Goal: Find specific page/section: Find specific page/section

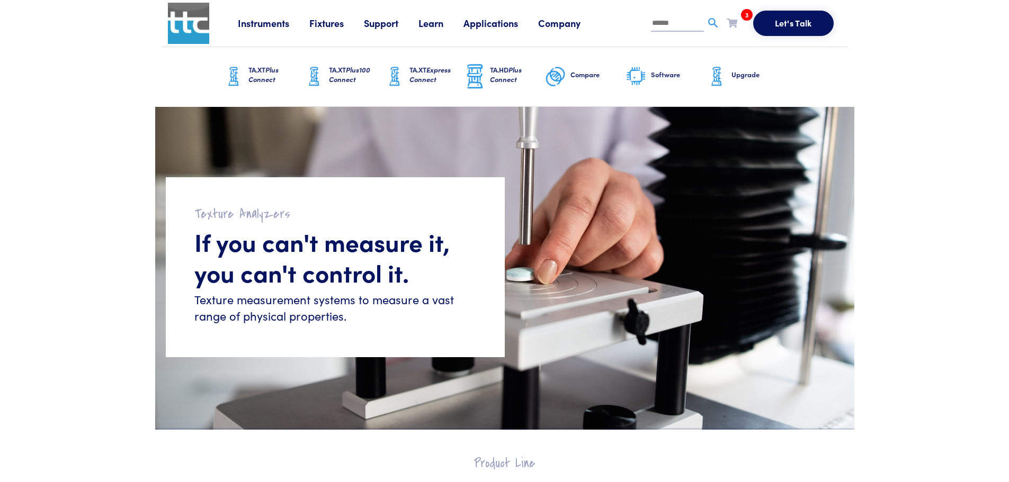
click at [490, 21] on link "Applications" at bounding box center [500, 22] width 75 height 13
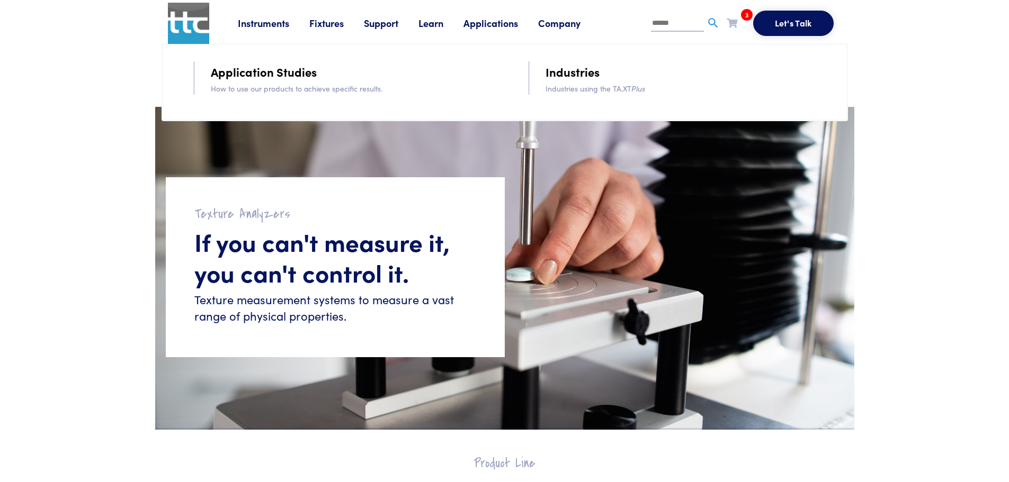
click at [320, 23] on link "Fixtures" at bounding box center [336, 22] width 55 height 13
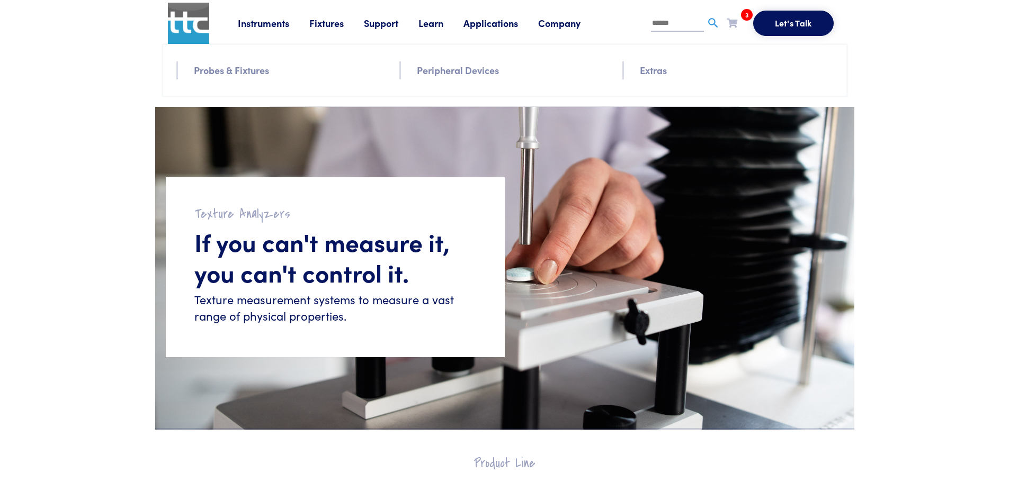
click at [447, 70] on link "Peripheral Devices" at bounding box center [458, 69] width 82 height 15
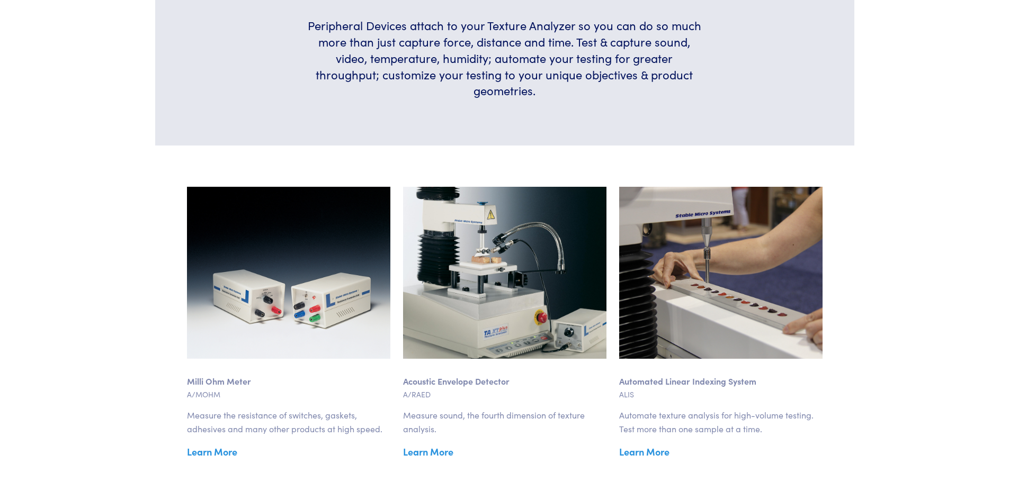
scroll to position [265, 0]
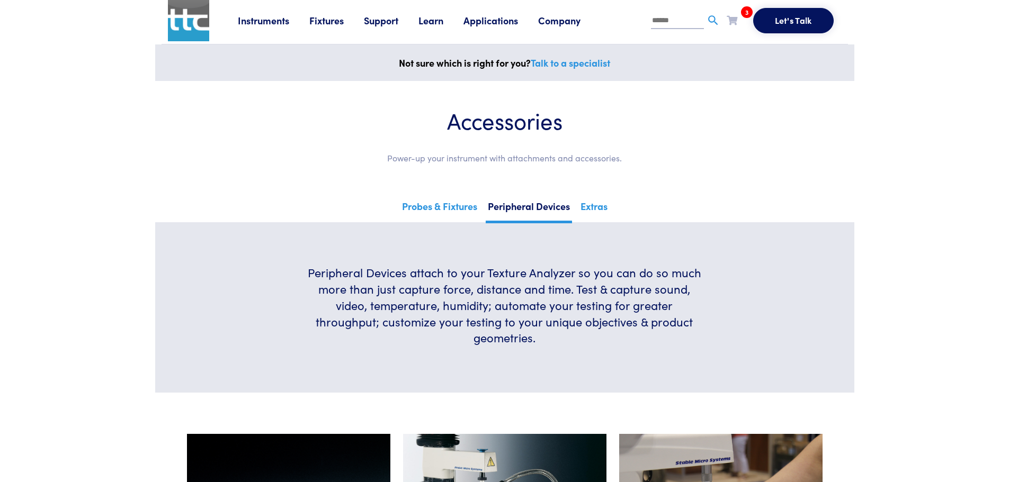
scroll to position [0, 0]
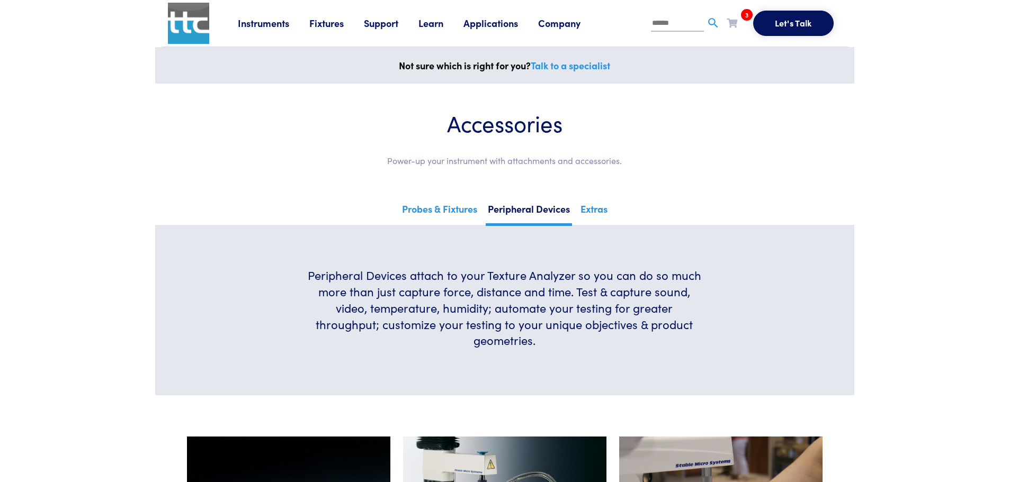
click at [327, 23] on link "Fixtures" at bounding box center [336, 22] width 55 height 13
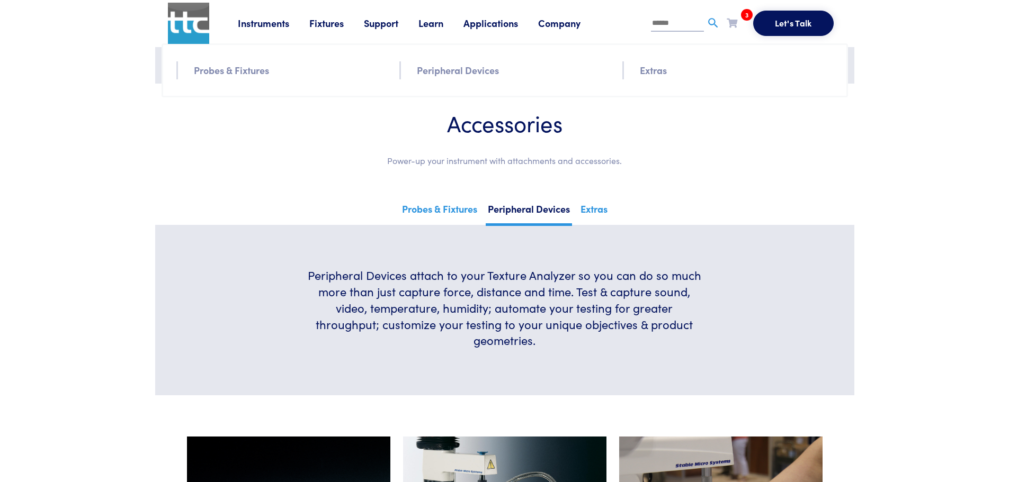
click at [245, 68] on link "Probes & Fixtures" at bounding box center [231, 69] width 75 height 15
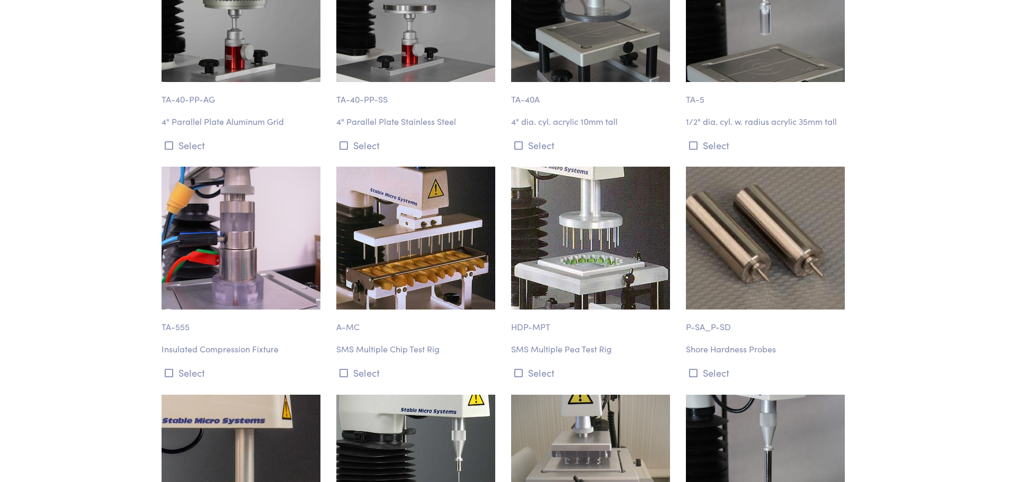
scroll to position [1906, 0]
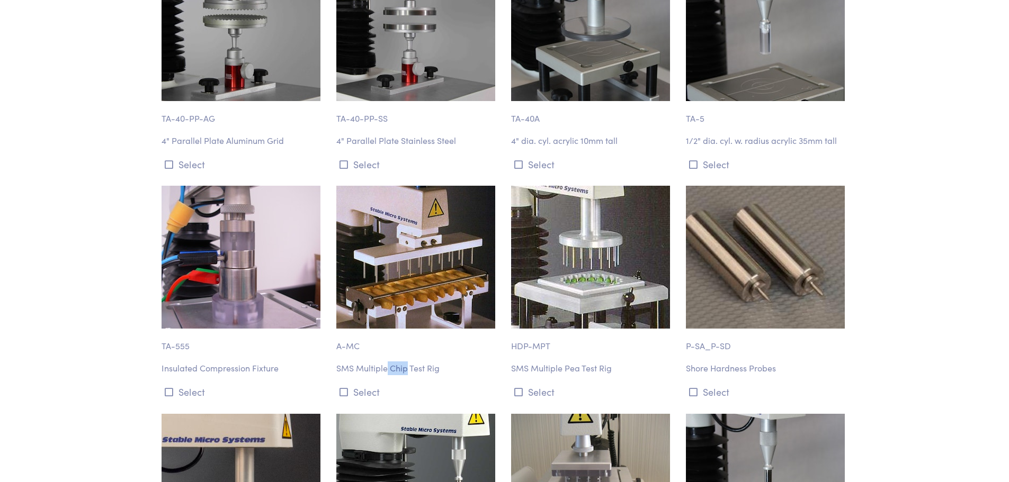
drag, startPoint x: 408, startPoint y: 342, endPoint x: 386, endPoint y: 341, distance: 21.7
click at [386, 362] on p "SMS Multiple Chip Test Rig" at bounding box center [417, 369] width 162 height 14
click at [463, 362] on p "SMS Multiple Chip Test Rig" at bounding box center [417, 369] width 162 height 14
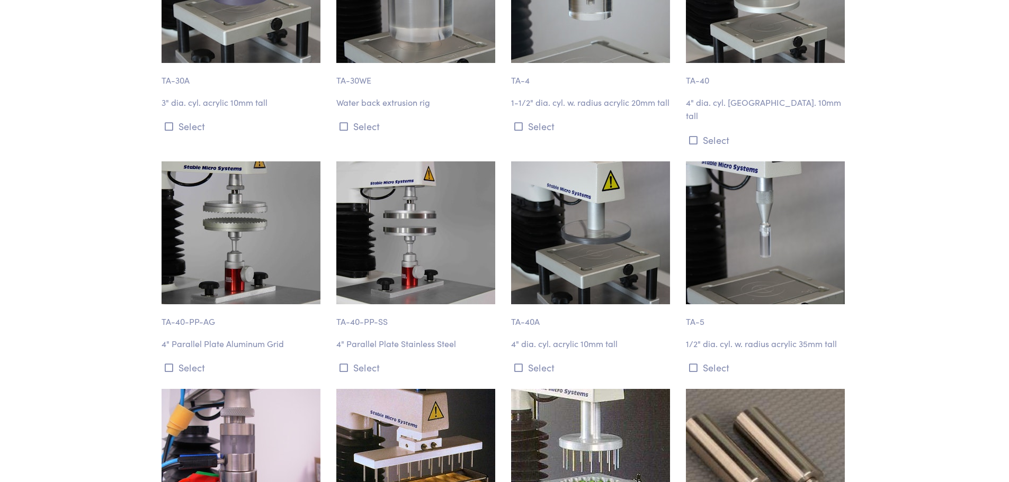
scroll to position [1694, 0]
